Goal: Information Seeking & Learning: Learn about a topic

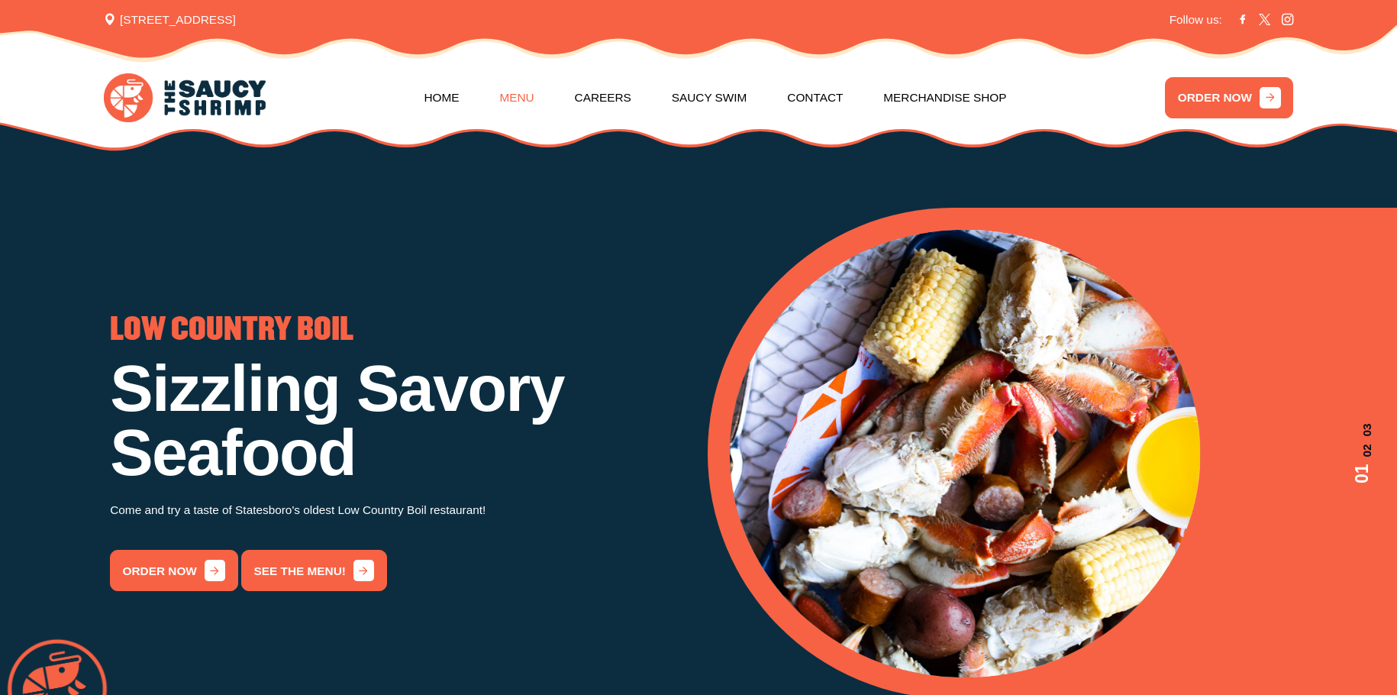
click at [524, 98] on link "Menu" at bounding box center [516, 97] width 34 height 63
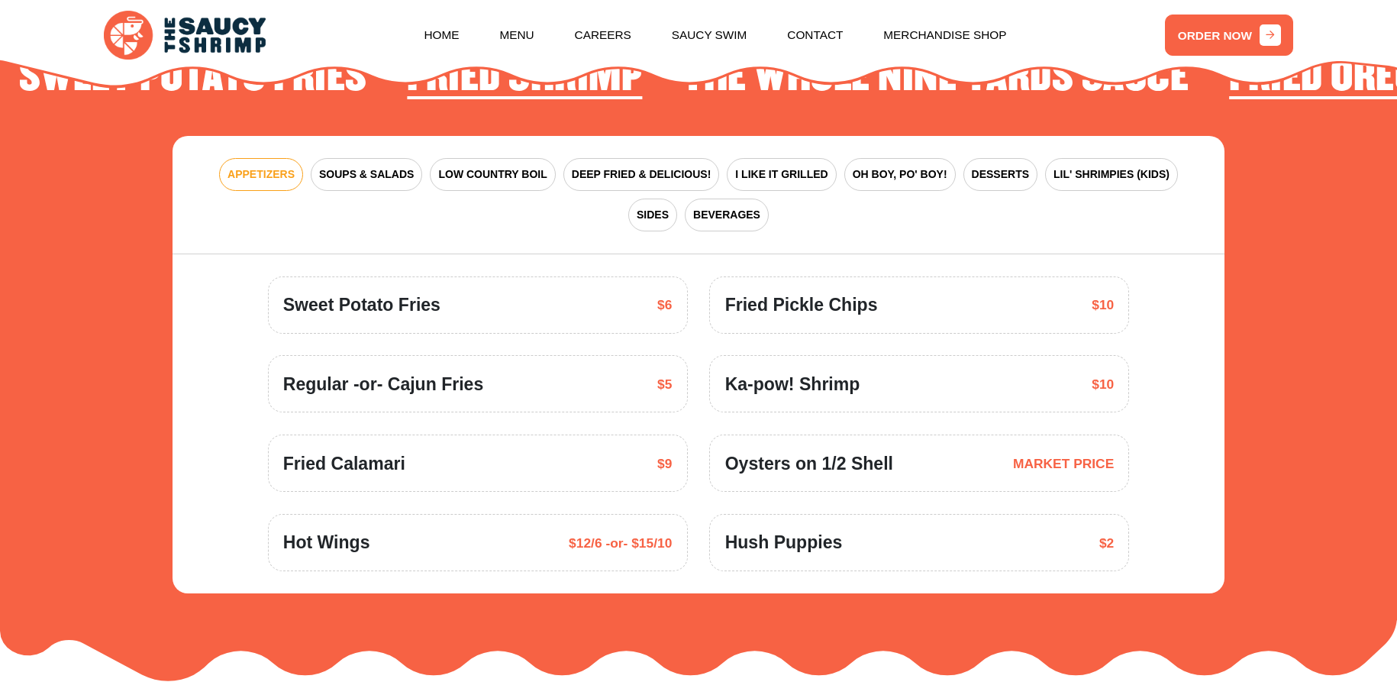
scroll to position [2189, 0]
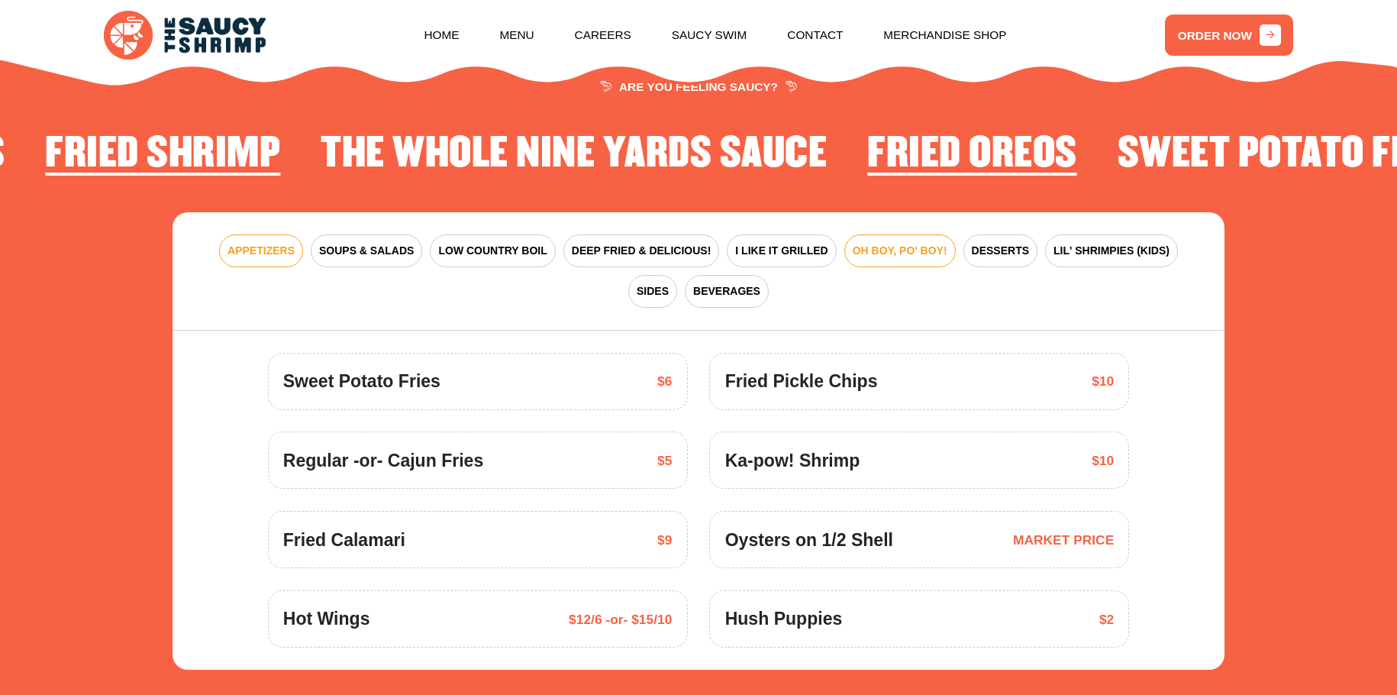
click at [876, 259] on button "OH BOY, PO' BOY!" at bounding box center [899, 250] width 111 height 33
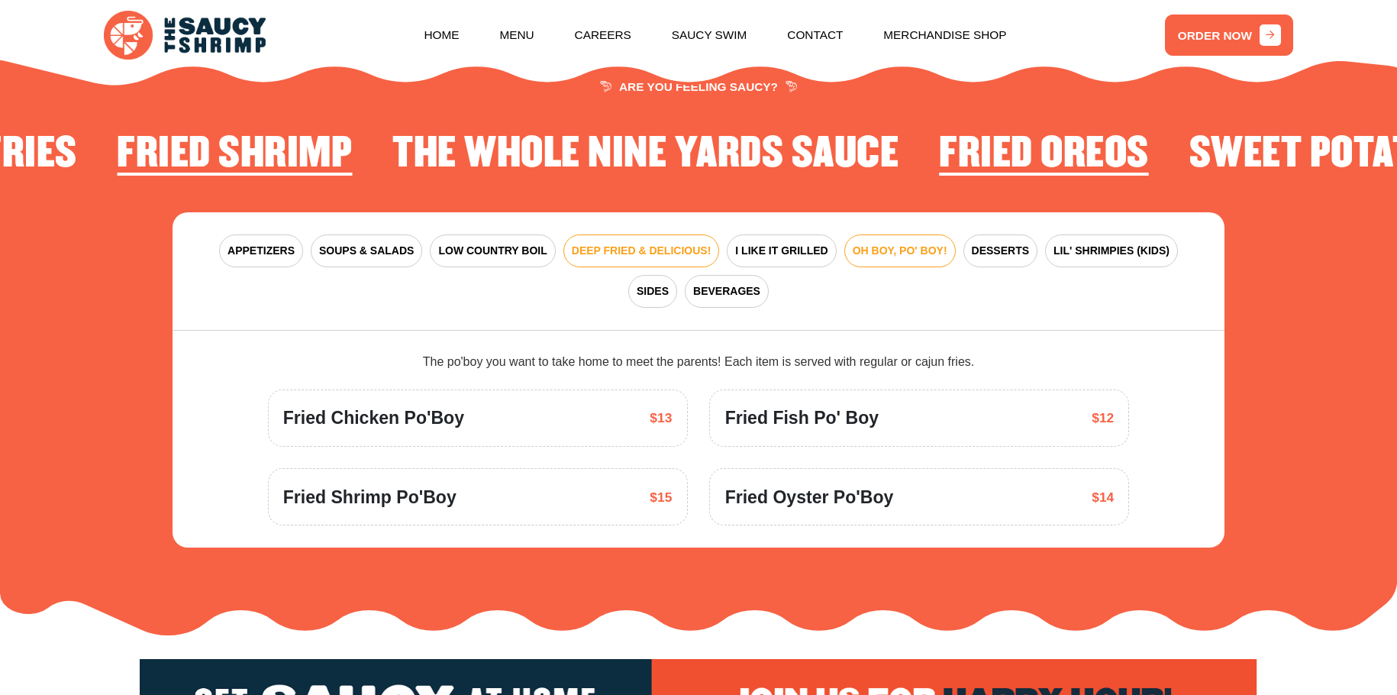
click at [578, 254] on span "DEEP FRIED & DELICIOUS!" at bounding box center [642, 251] width 140 height 16
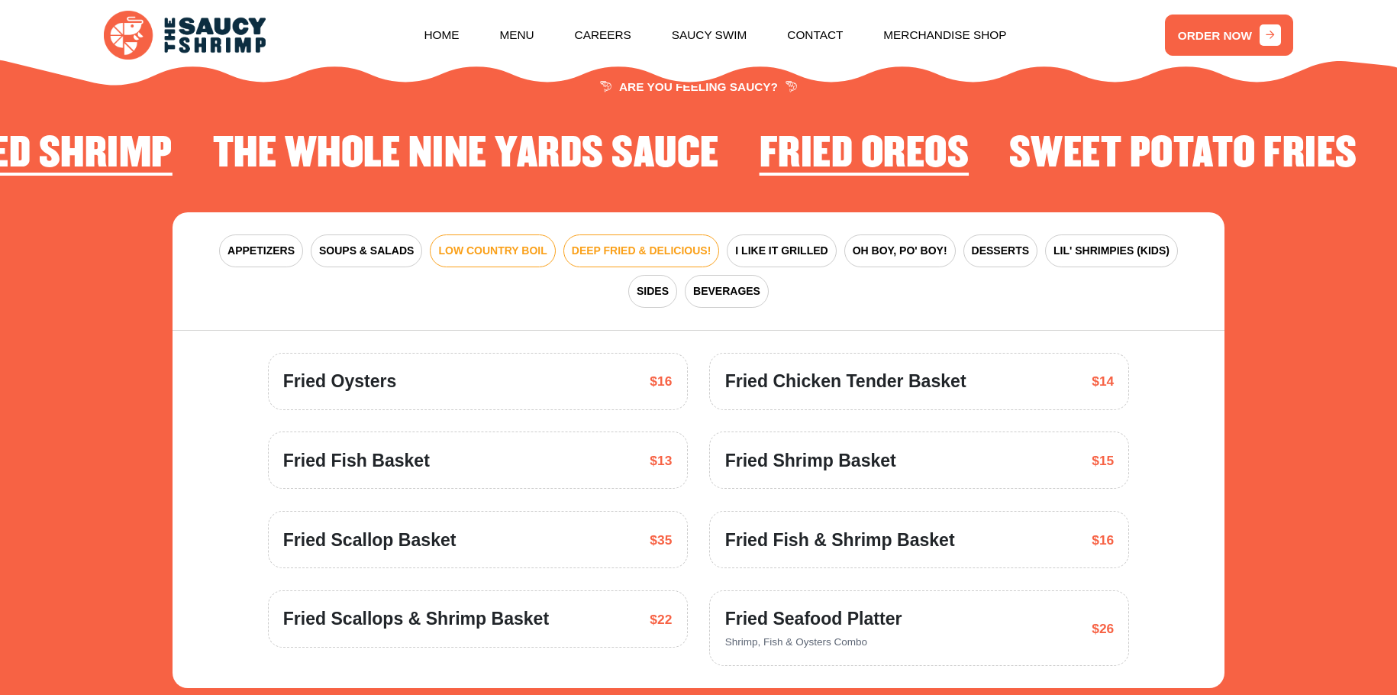
click at [482, 249] on span "LOW COUNTRY BOIL" at bounding box center [492, 251] width 108 height 16
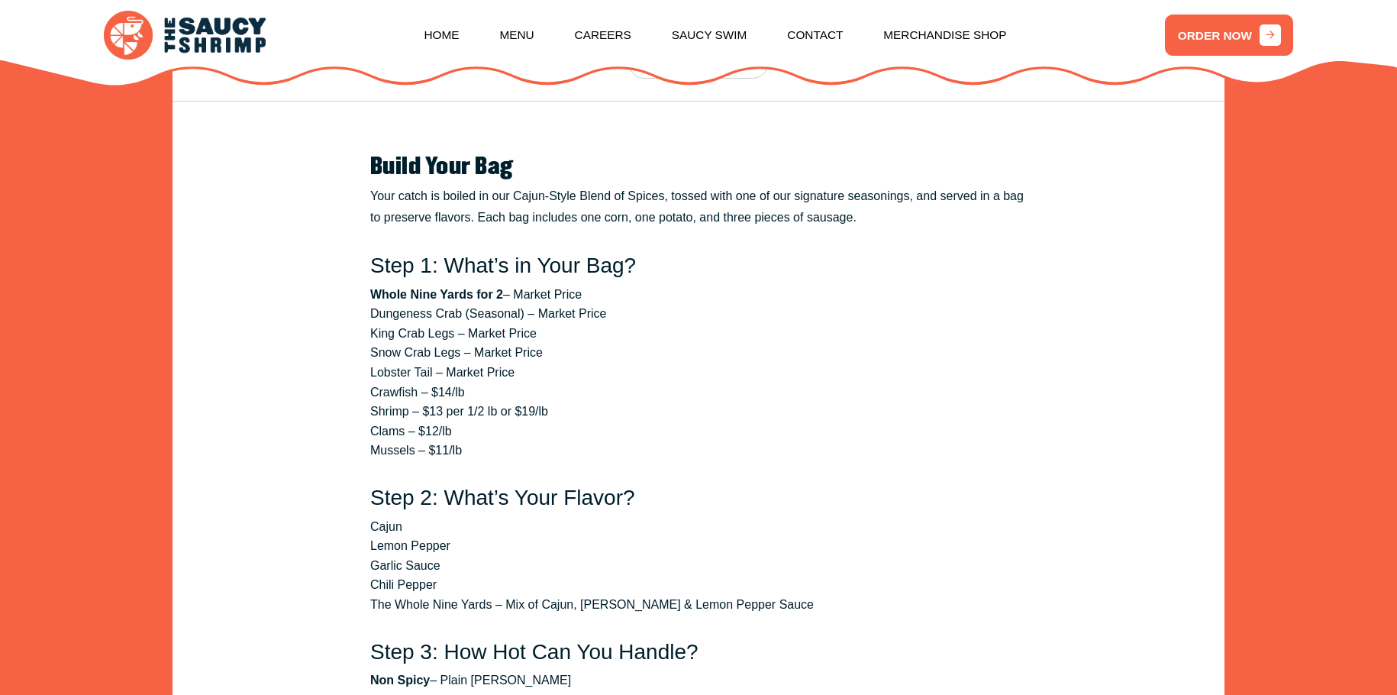
scroll to position [2113, 0]
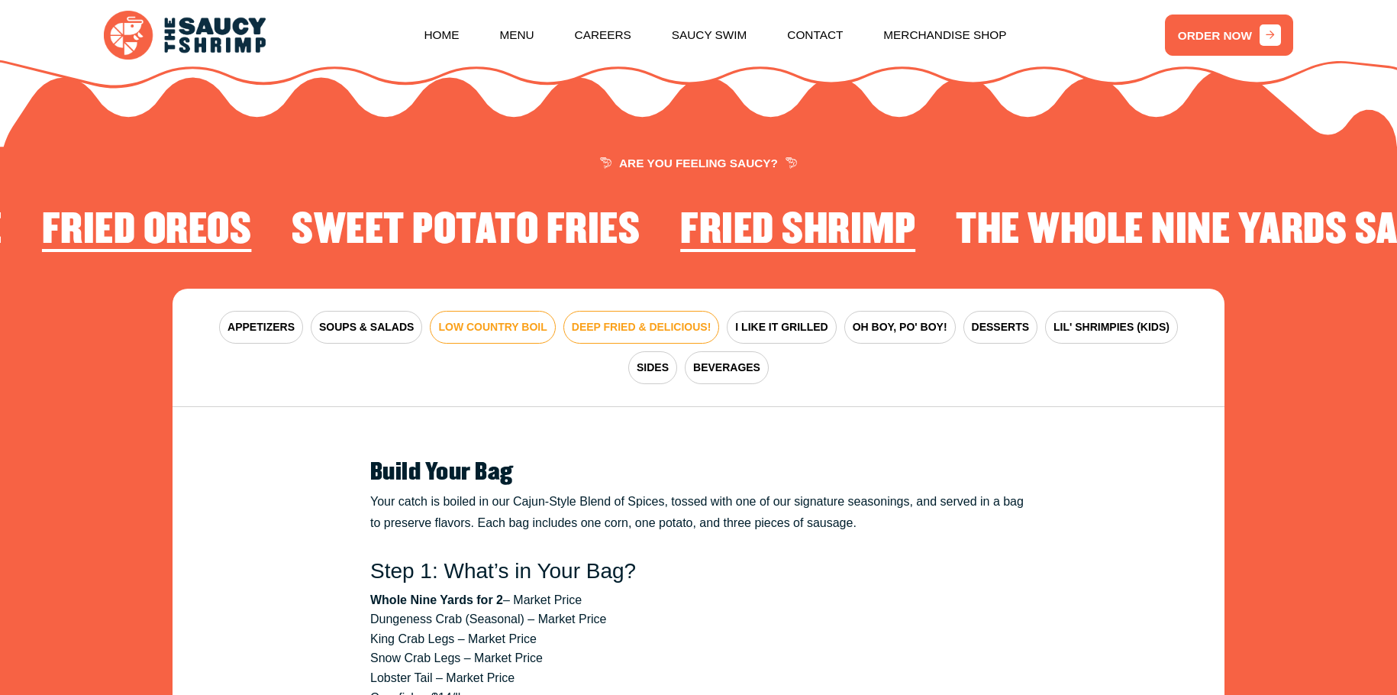
click at [650, 336] on button "DEEP FRIED & DELICIOUS!" at bounding box center [641, 327] width 156 height 33
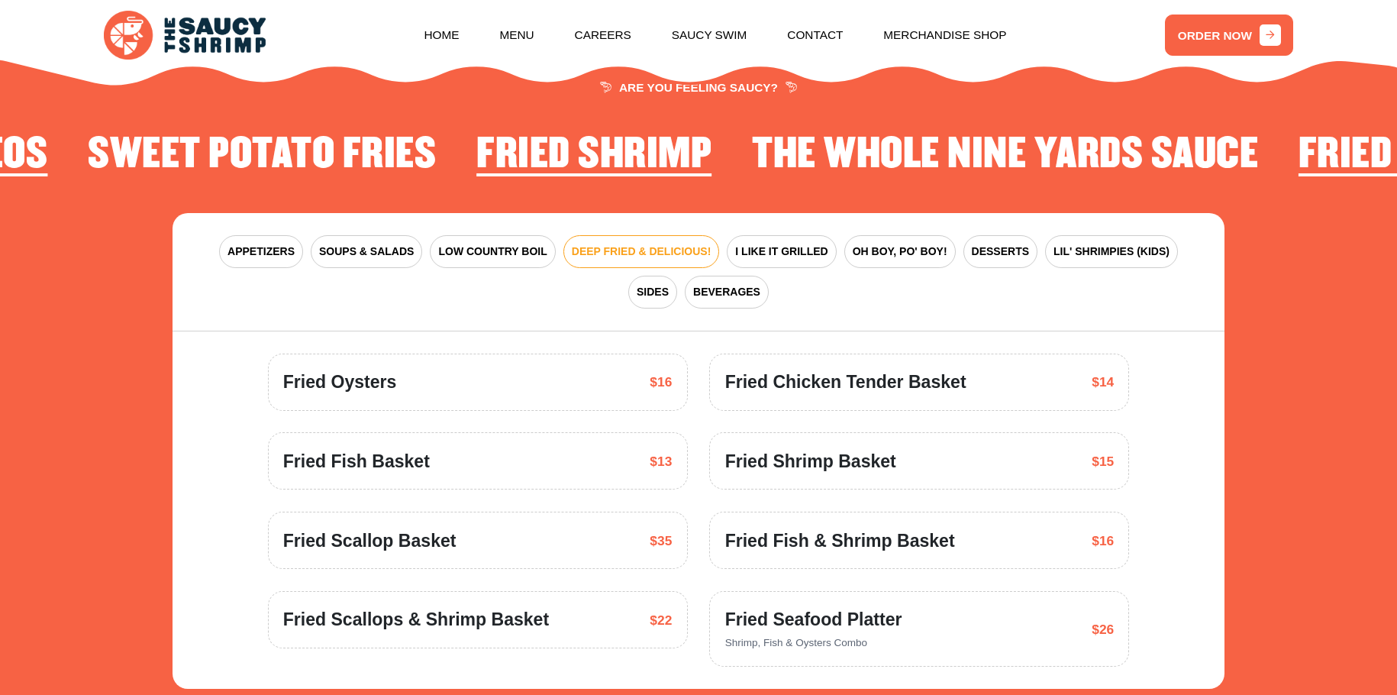
scroll to position [2189, 0]
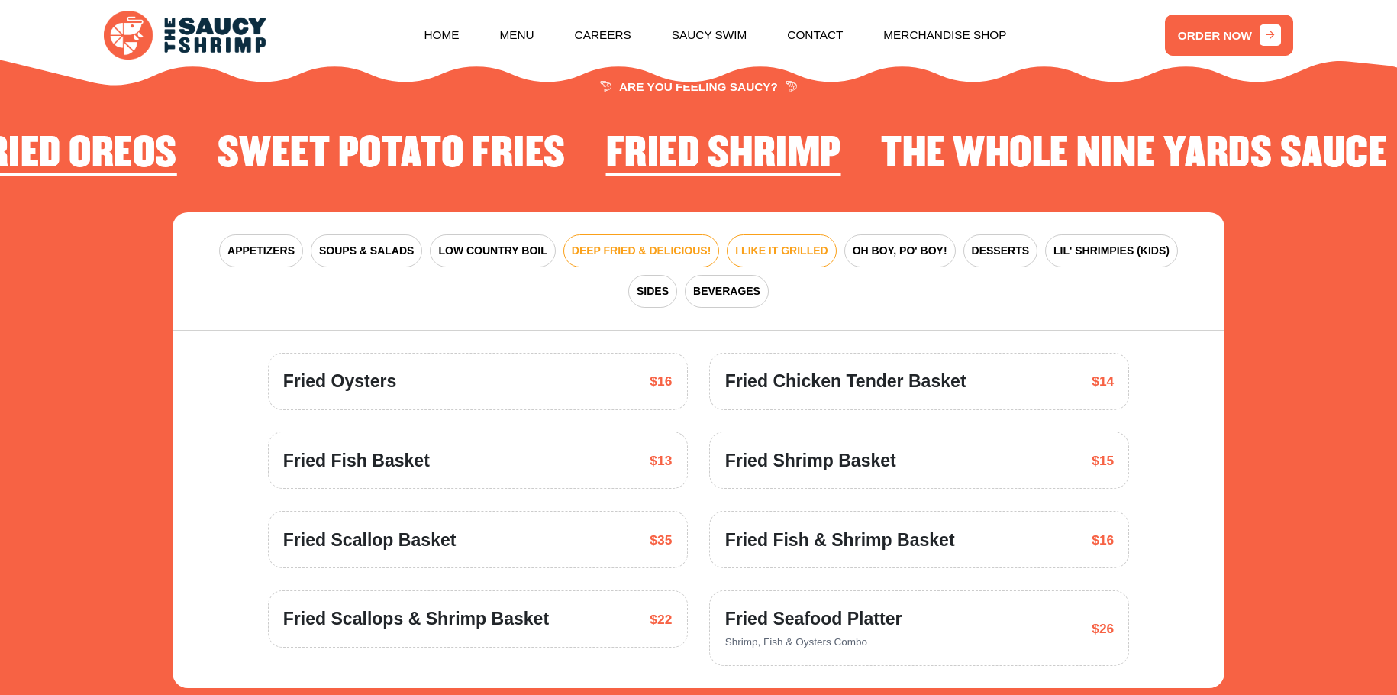
click at [737, 253] on span "I LIKE IT GRILLED" at bounding box center [781, 251] width 92 height 16
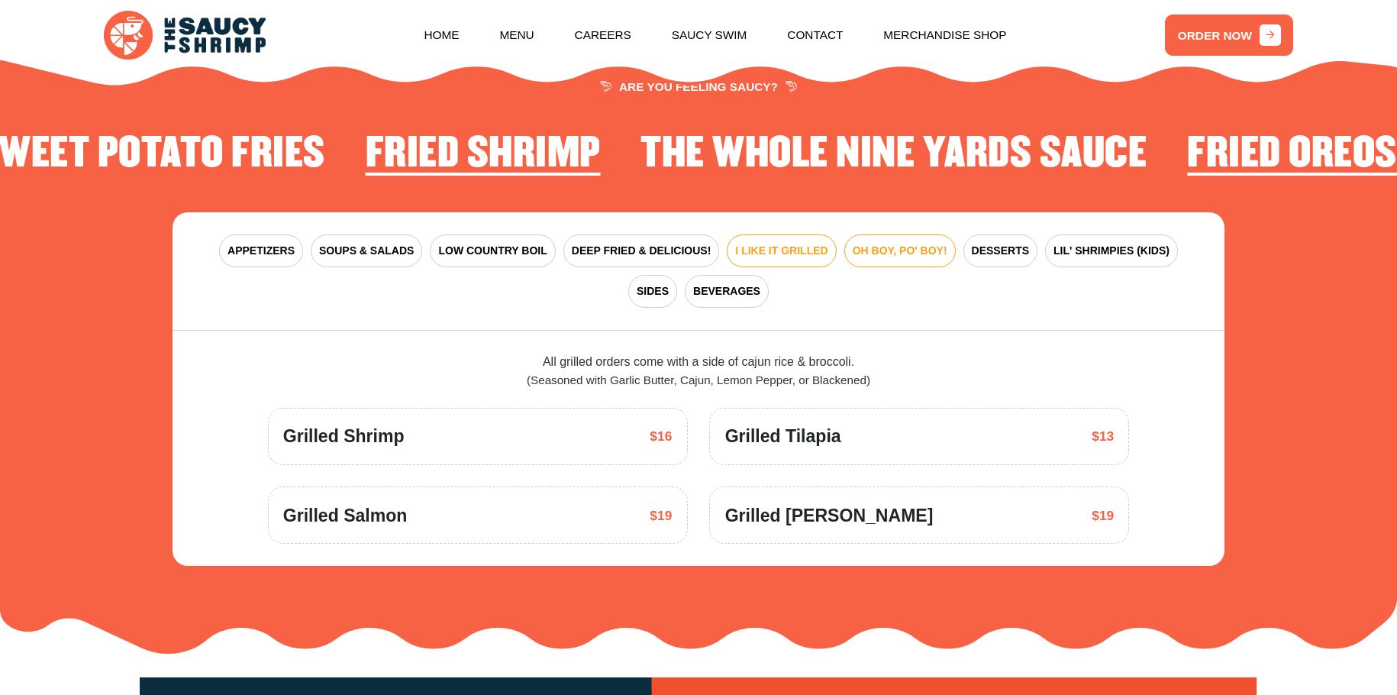
click at [853, 251] on span "OH BOY, PO' BOY!" at bounding box center [900, 251] width 95 height 16
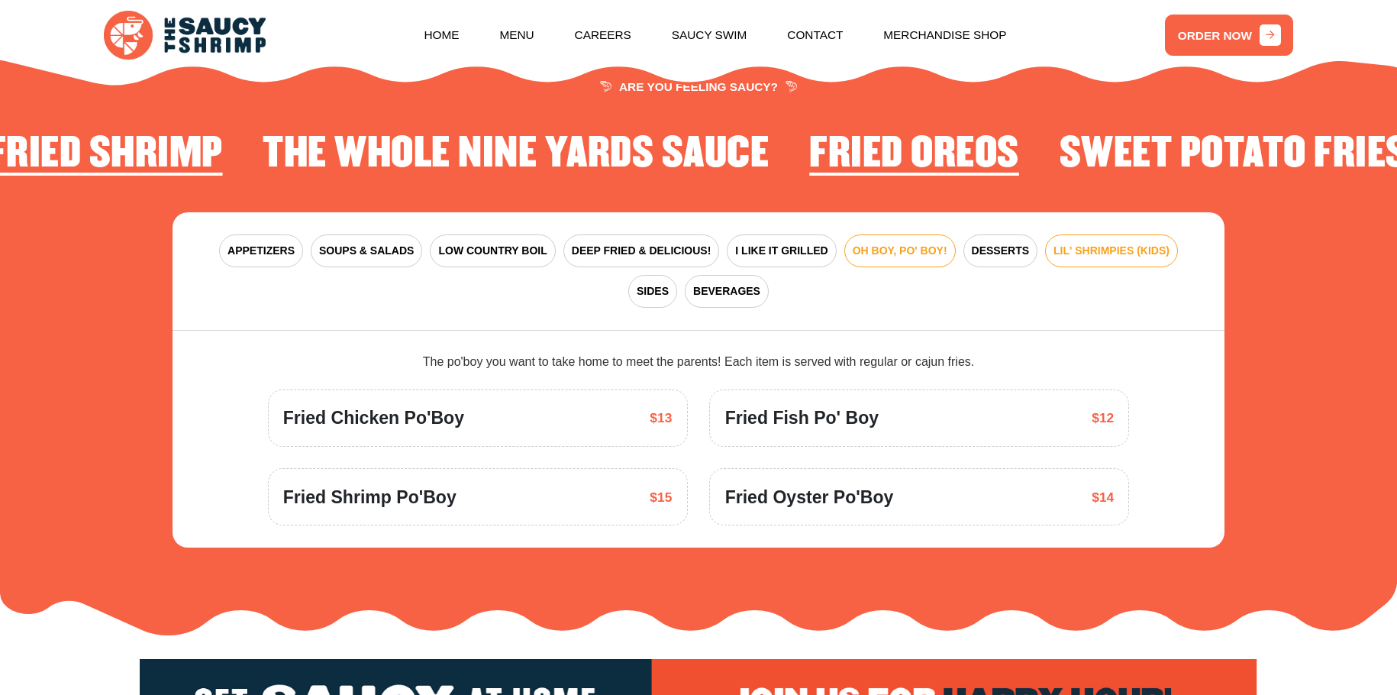
click at [1045, 260] on button "LIL' SHRIMPIES (KIDS)" at bounding box center [1111, 250] width 133 height 33
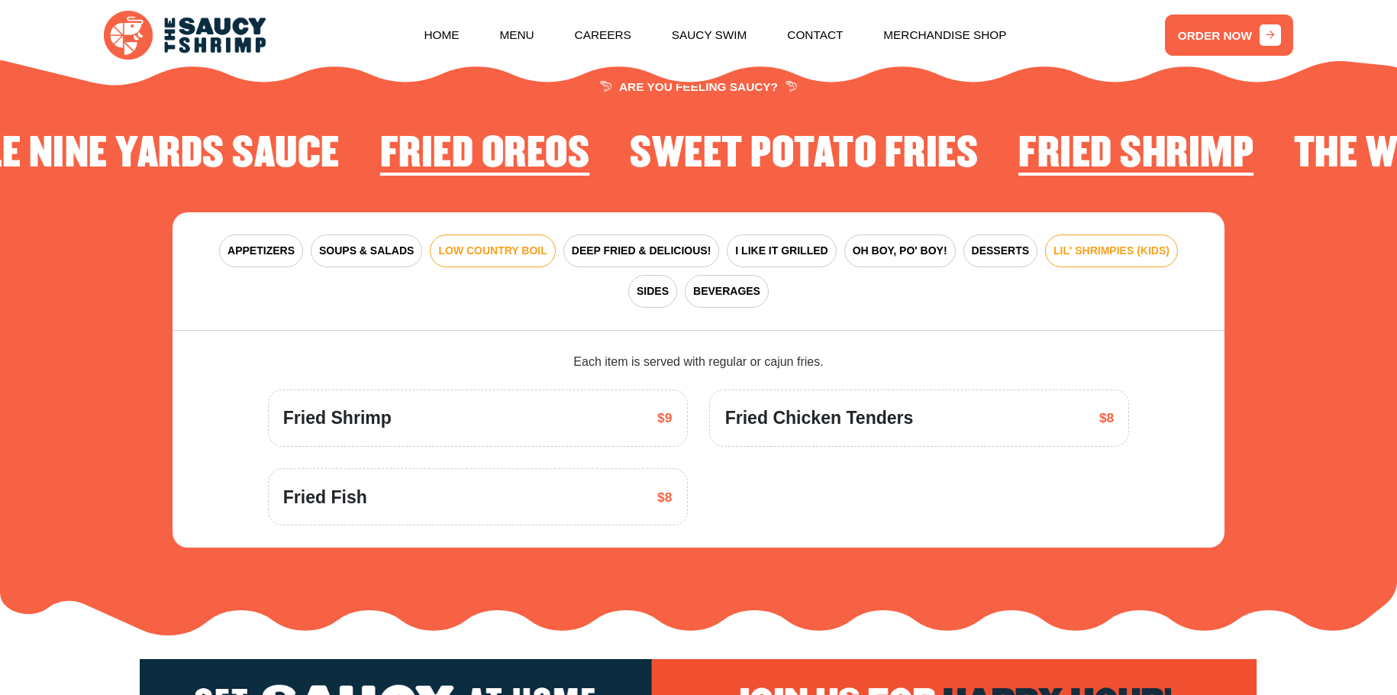
click at [475, 260] on button "LOW COUNTRY BOIL" at bounding box center [492, 250] width 125 height 33
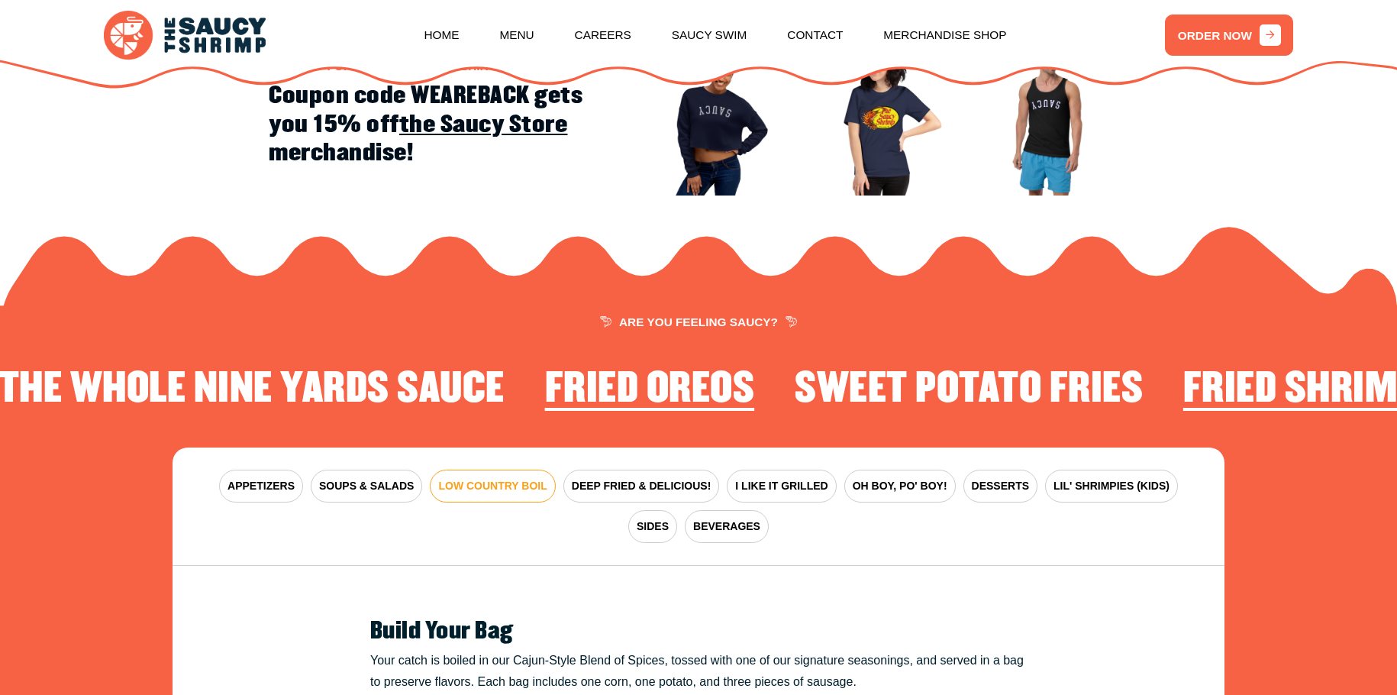
scroll to position [1884, 0]
